Goal: Find specific page/section: Find specific page/section

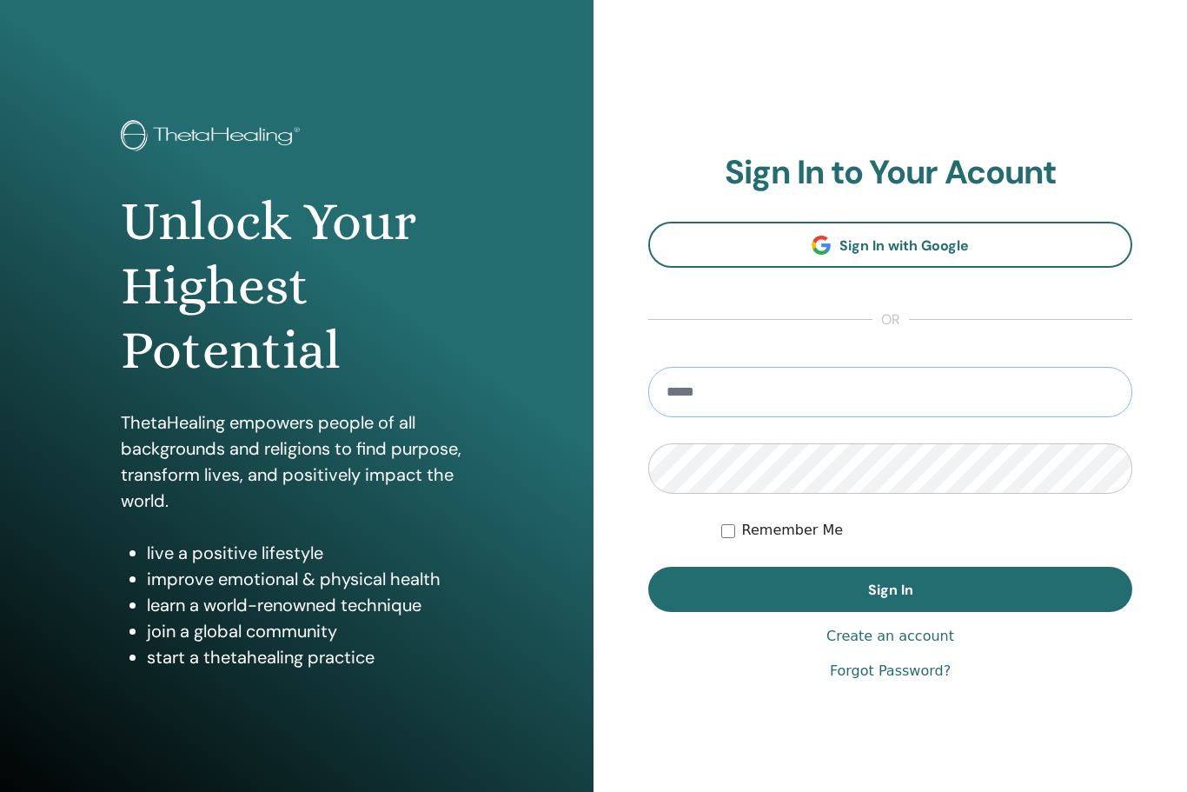
type input "**********"
click at [890, 589] on button "Sign In" at bounding box center [890, 589] width 484 height 45
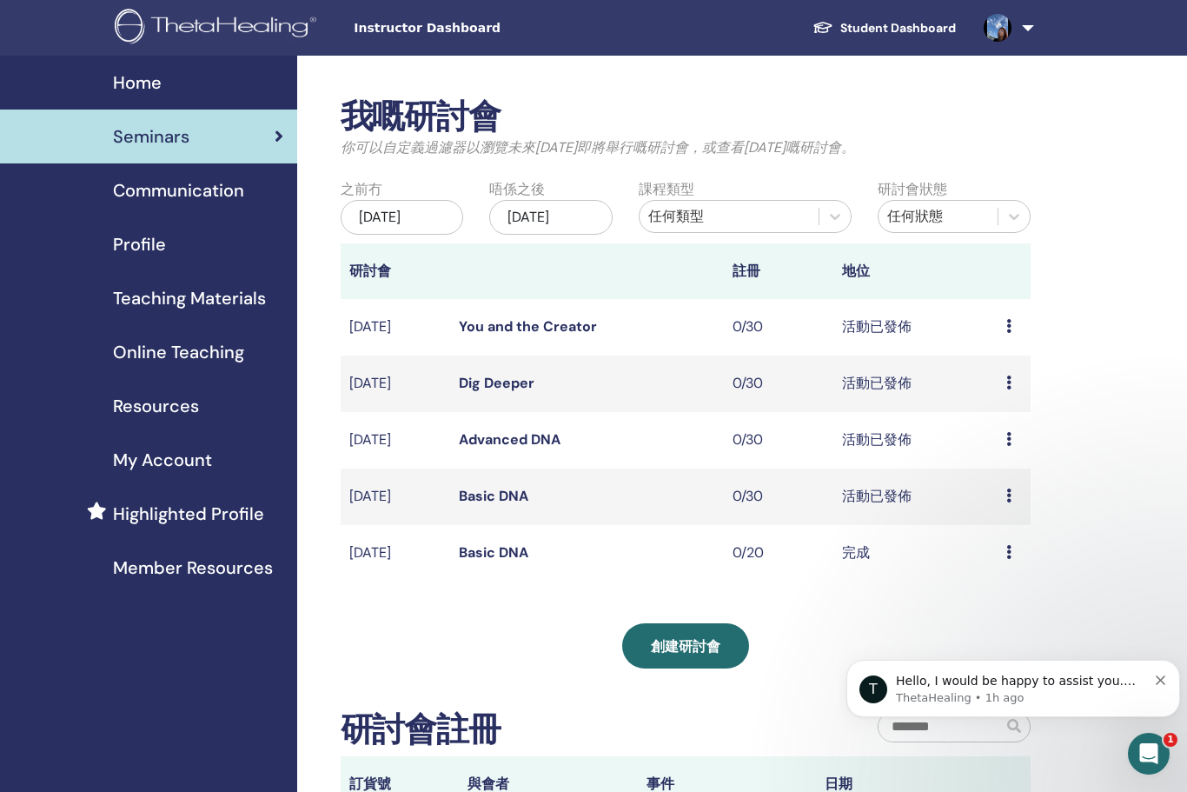
click at [250, 185] on div "Communication" at bounding box center [148, 190] width 269 height 26
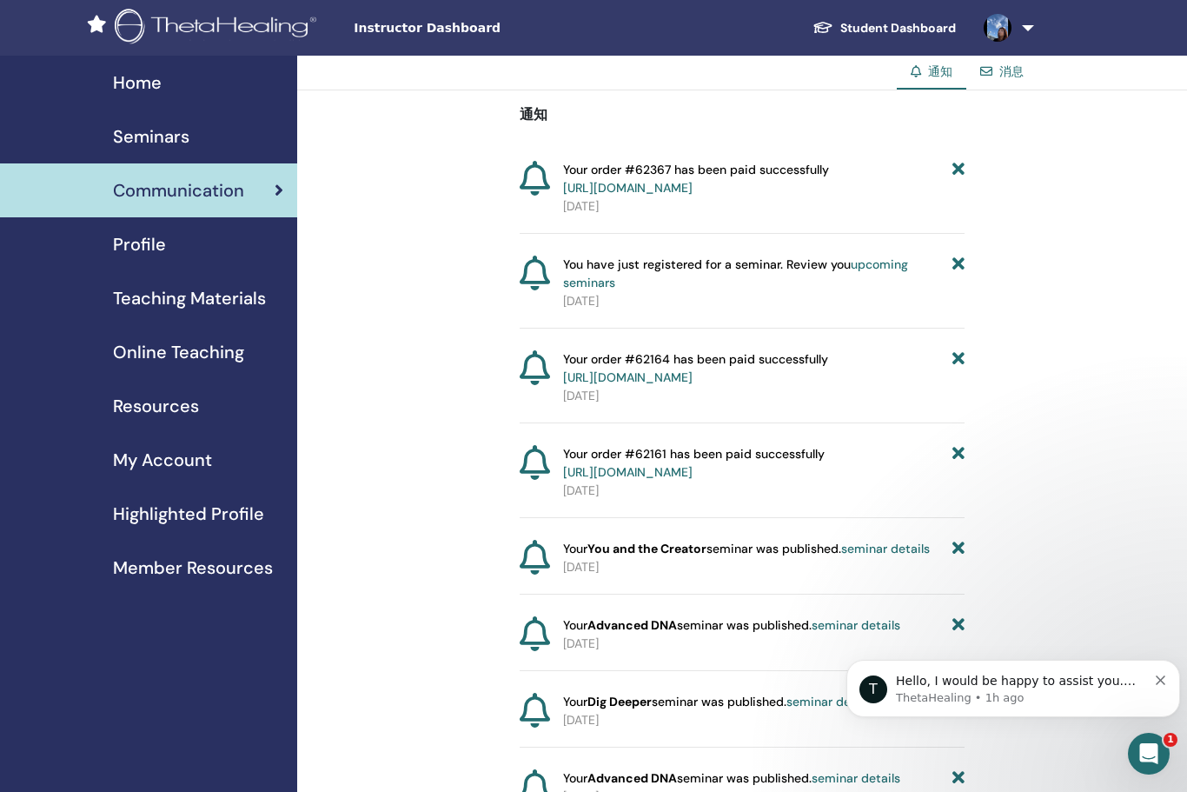
click at [256, 307] on span "Teaching Materials" at bounding box center [189, 298] width 153 height 26
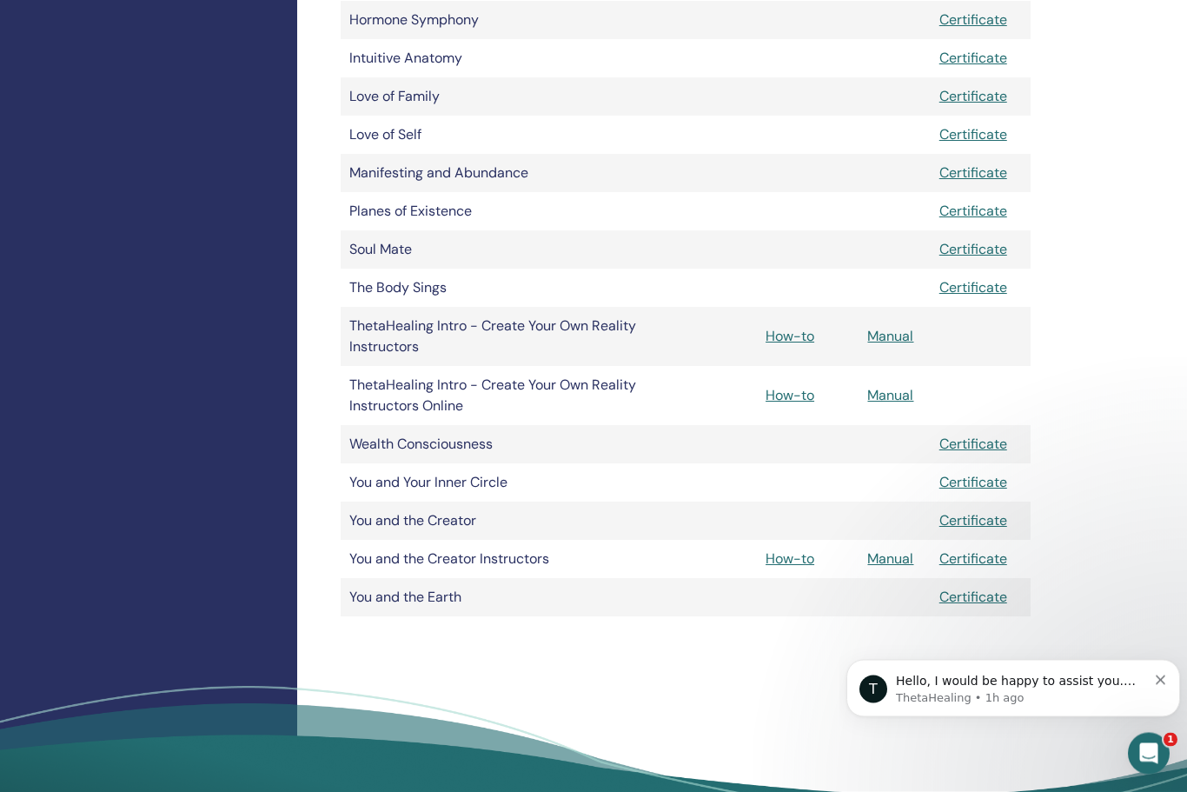
scroll to position [853, 0]
click at [799, 339] on link "How-to" at bounding box center [790, 336] width 49 height 18
